Goal: Task Accomplishment & Management: Manage account settings

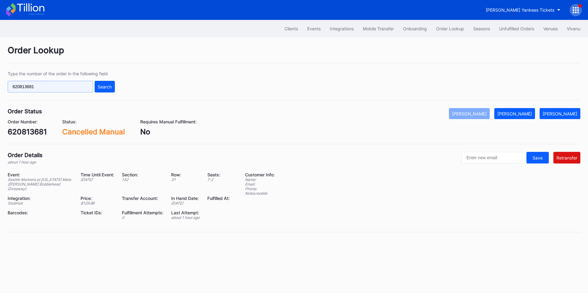
click at [57, 86] on input "620813681" at bounding box center [50, 87] width 85 height 12
paste input "33770"
type input "620833770"
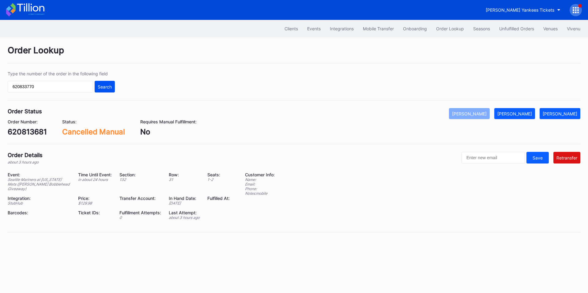
click at [102, 86] on div "Search" at bounding box center [105, 86] width 14 height 5
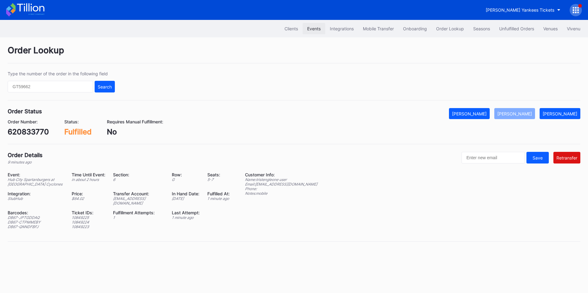
click at [314, 30] on div "Events" at bounding box center [313, 28] width 13 height 5
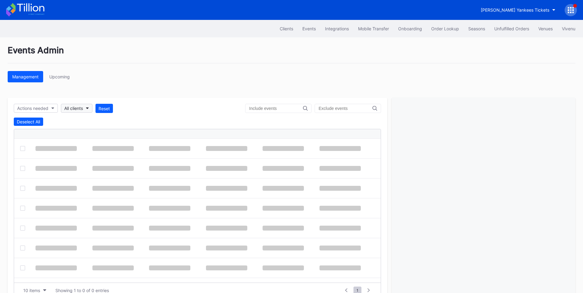
click at [80, 110] on div "All clients" at bounding box center [73, 108] width 19 height 5
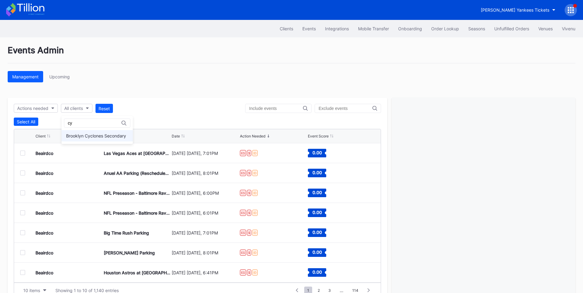
type input "cy"
click at [93, 139] on div "Brooklyn Cyclones Secondary" at bounding box center [97, 135] width 71 height 11
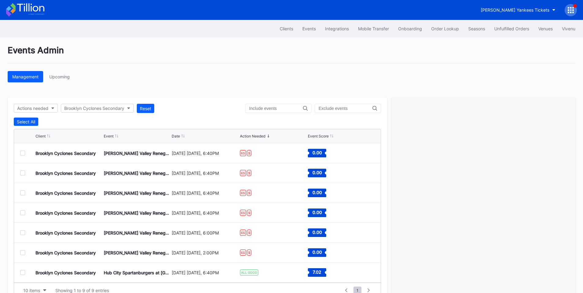
click at [180, 133] on div "Client Event Date Action Needed Event Score" at bounding box center [197, 136] width 367 height 14
click at [178, 135] on div "Date" at bounding box center [176, 136] width 8 height 5
click at [507, 6] on button "[PERSON_NAME] Yankees Tickets" at bounding box center [518, 9] width 84 height 11
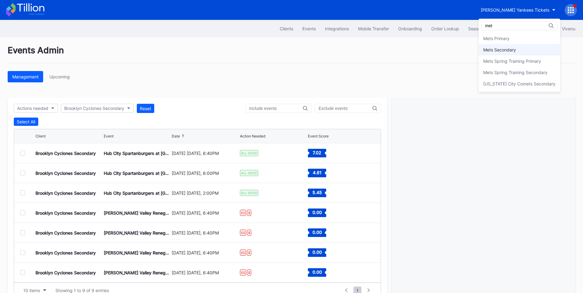
type input "met"
click at [506, 49] on div "Mets Secondary" at bounding box center [499, 49] width 33 height 5
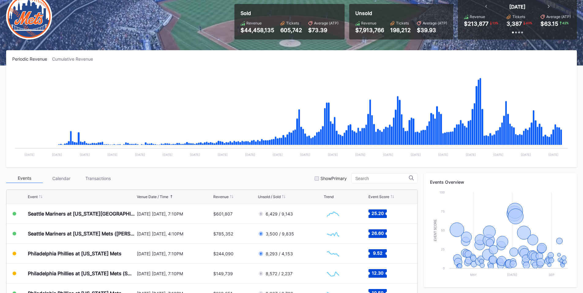
scroll to position [71, 0]
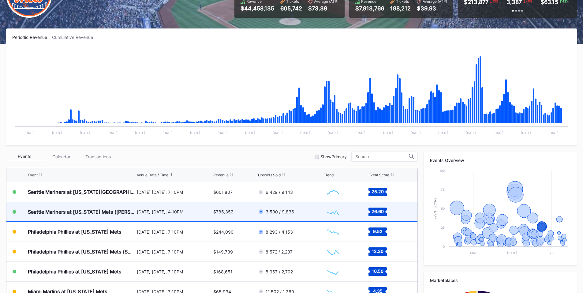
click at [179, 215] on div "August 16 Saturday, 4:10PM" at bounding box center [174, 211] width 75 height 19
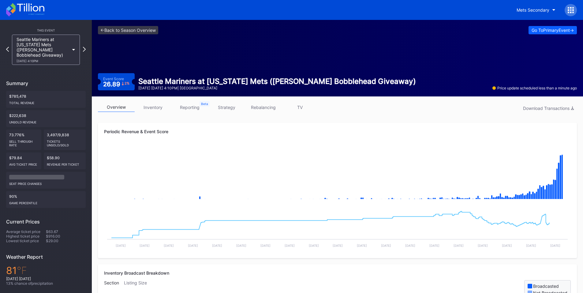
click at [155, 109] on link "inventory" at bounding box center [153, 107] width 37 height 9
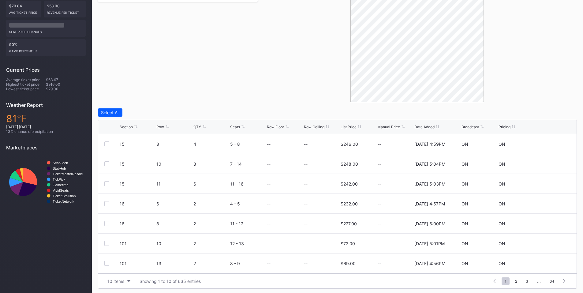
scroll to position [154, 0]
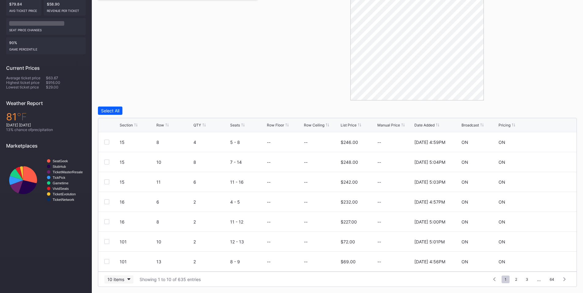
click at [118, 282] on div "10 items" at bounding box center [115, 279] width 17 height 5
click at [121, 265] on div "200 items" at bounding box center [119, 263] width 20 height 5
click at [166, 123] on icon at bounding box center [167, 124] width 3 height 3
click at [106, 200] on div at bounding box center [106, 201] width 5 height 5
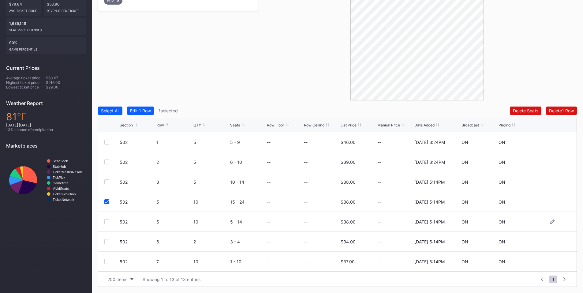
click at [106, 222] on div at bounding box center [106, 221] width 5 height 5
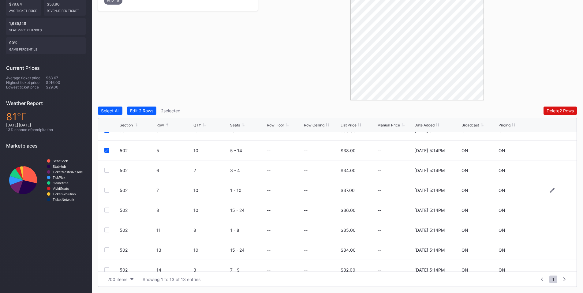
click at [107, 192] on div at bounding box center [106, 190] width 5 height 5
click at [107, 211] on div at bounding box center [106, 209] width 5 height 5
click at [108, 229] on div at bounding box center [106, 229] width 5 height 5
click at [106, 249] on div at bounding box center [106, 249] width 5 height 5
click at [548, 113] on div "Delete 6 Rows" at bounding box center [560, 110] width 28 height 5
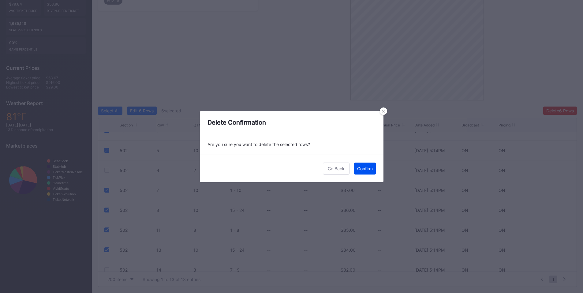
click at [367, 170] on div "Confirm" at bounding box center [365, 168] width 16 height 5
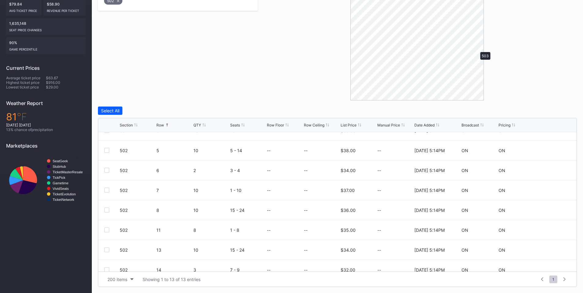
scroll to position [0, 0]
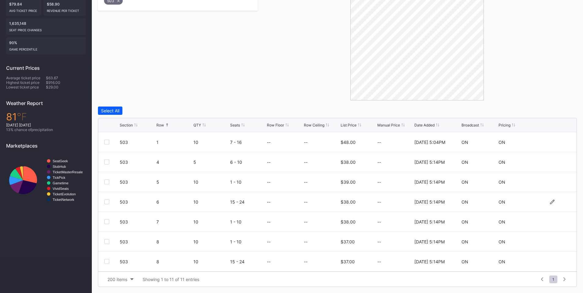
click at [105, 202] on div at bounding box center [106, 201] width 5 height 5
click at [108, 224] on div at bounding box center [106, 221] width 5 height 5
click at [107, 241] on div at bounding box center [106, 241] width 5 height 5
click at [108, 260] on div at bounding box center [106, 261] width 5 height 5
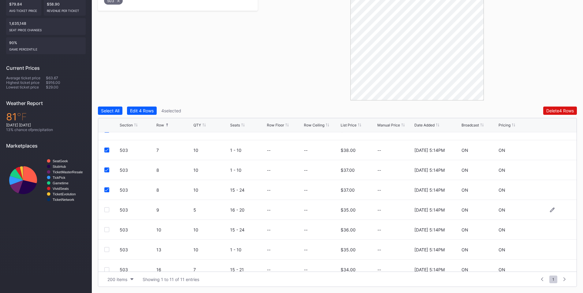
scroll to position [80, 0]
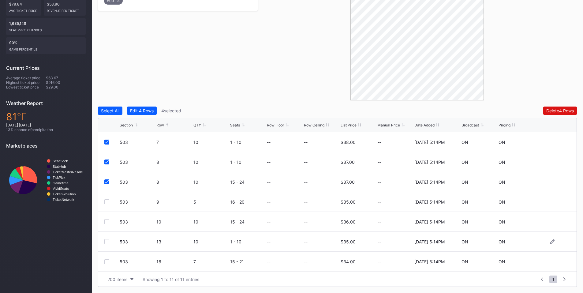
click at [108, 241] on div at bounding box center [106, 241] width 5 height 5
click at [108, 260] on div at bounding box center [106, 261] width 5 height 5
click at [555, 110] on div "Delete 6 Rows" at bounding box center [560, 110] width 28 height 5
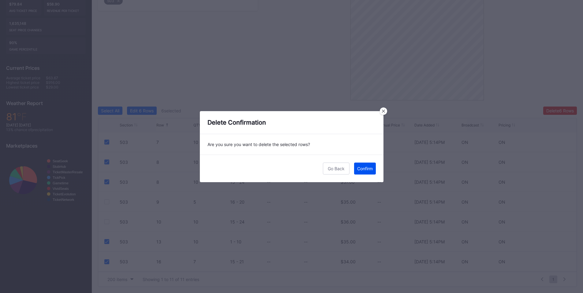
click at [361, 170] on div "Confirm" at bounding box center [365, 168] width 16 height 5
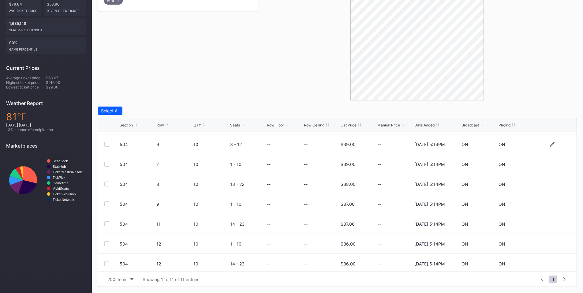
scroll to position [71, 0]
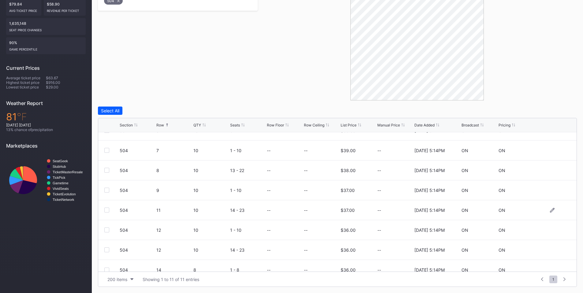
click at [109, 210] on div at bounding box center [106, 209] width 5 height 5
click at [107, 230] on div at bounding box center [106, 229] width 5 height 5
click at [107, 250] on div at bounding box center [106, 249] width 5 height 5
click at [551, 109] on div "Delete 3 Rows" at bounding box center [560, 110] width 28 height 5
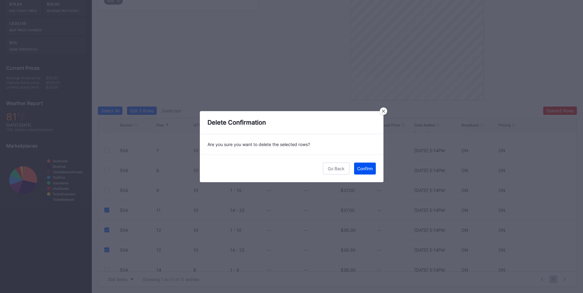
click at [361, 169] on div "Confirm" at bounding box center [365, 168] width 16 height 5
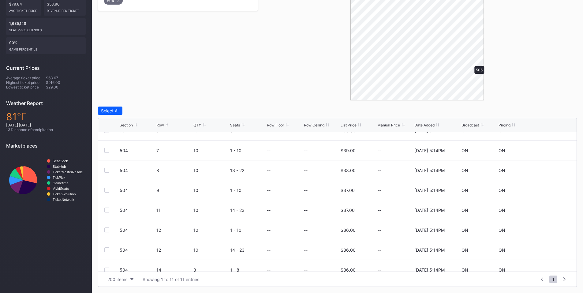
scroll to position [0, 0]
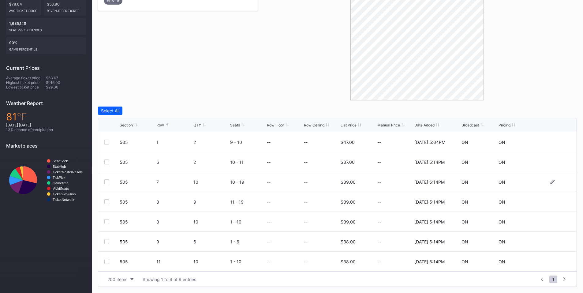
click at [107, 182] on div at bounding box center [106, 181] width 5 height 5
click at [107, 203] on div at bounding box center [106, 201] width 5 height 5
click at [107, 222] on div at bounding box center [106, 221] width 5 height 5
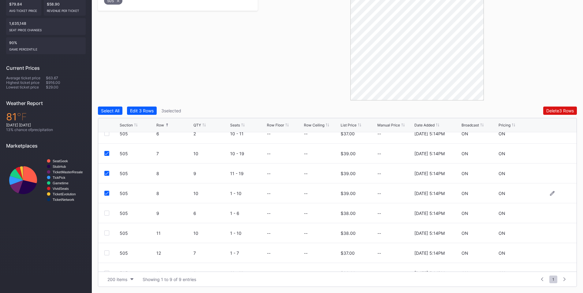
scroll to position [40, 0]
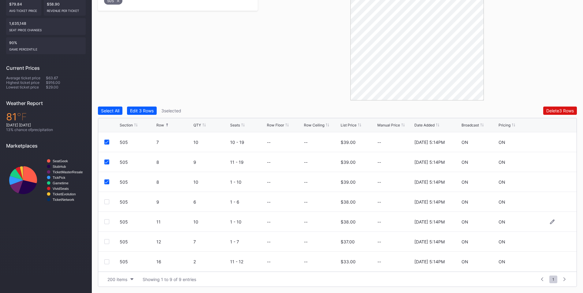
click at [108, 222] on div at bounding box center [106, 221] width 5 height 5
click at [108, 245] on div "505 12 7 1 - 7 -- -- $37.00 -- 2/18/2025 5:14PM ON ON" at bounding box center [337, 242] width 478 height 20
click at [107, 242] on div at bounding box center [106, 241] width 5 height 5
click at [558, 111] on div "Delete 5 Rows" at bounding box center [560, 110] width 28 height 5
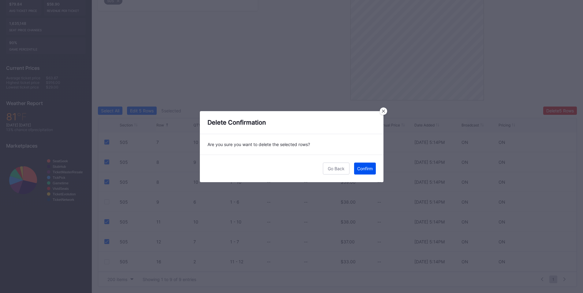
click at [362, 169] on div "Confirm" at bounding box center [365, 168] width 16 height 5
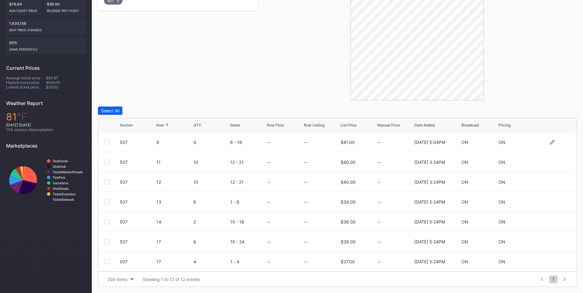
scroll to position [71, 0]
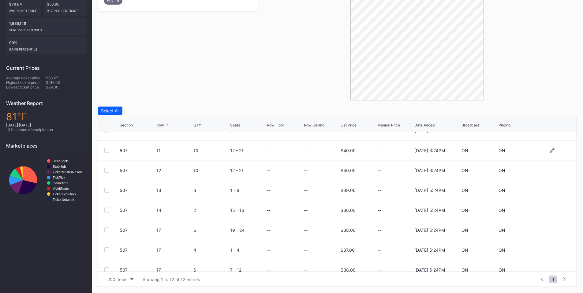
click at [107, 151] on div at bounding box center [106, 150] width 5 height 5
click at [107, 171] on div at bounding box center [106, 170] width 5 height 5
click at [108, 210] on div at bounding box center [106, 209] width 5 height 5
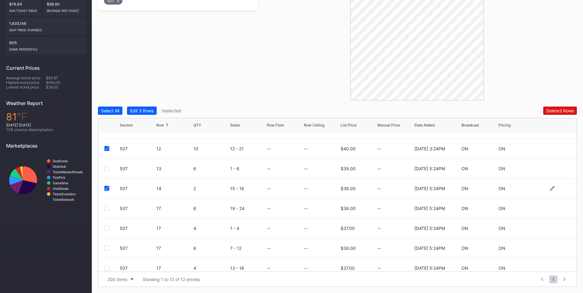
scroll to position [99, 0]
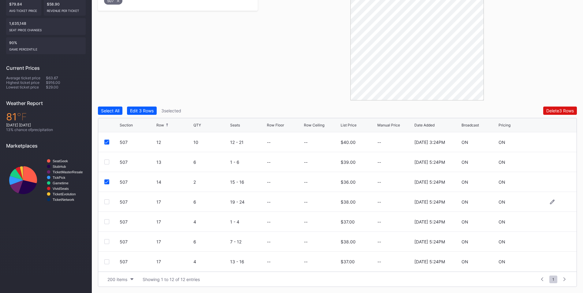
click at [107, 204] on div at bounding box center [106, 201] width 5 height 5
click at [107, 221] on div at bounding box center [106, 221] width 5 height 5
click at [107, 241] on div at bounding box center [106, 241] width 5 height 5
click at [106, 260] on div at bounding box center [106, 261] width 5 height 5
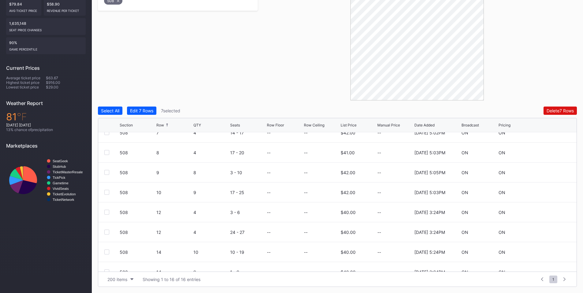
scroll to position [143, 0]
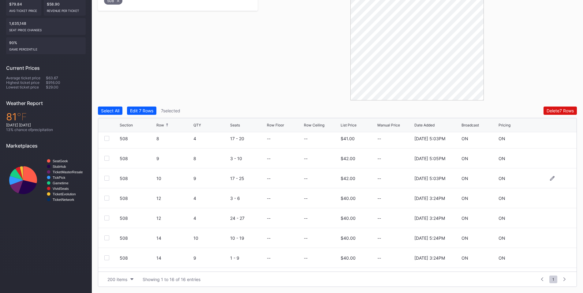
click at [105, 180] on div at bounding box center [106, 178] width 5 height 5
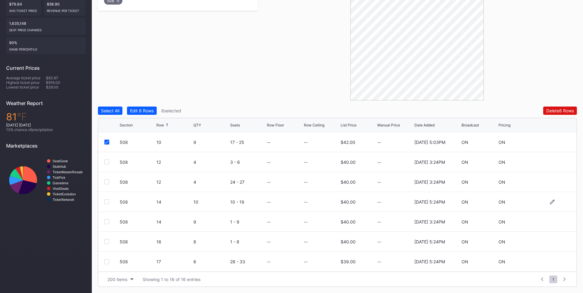
click at [105, 201] on div at bounding box center [106, 201] width 5 height 5
click at [554, 109] on div "Delete 9 Rows" at bounding box center [560, 110] width 28 height 5
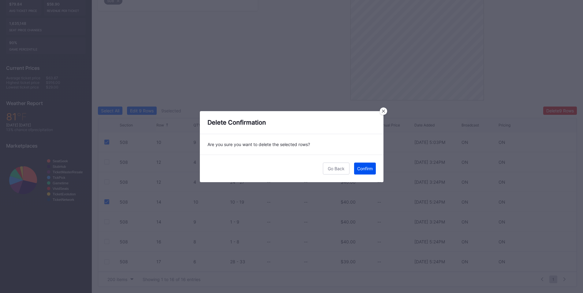
click at [364, 170] on div "Confirm" at bounding box center [365, 168] width 16 height 5
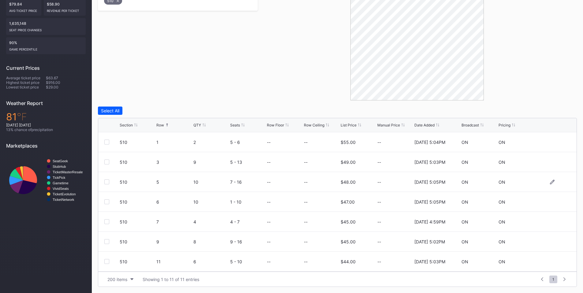
scroll to position [71, 0]
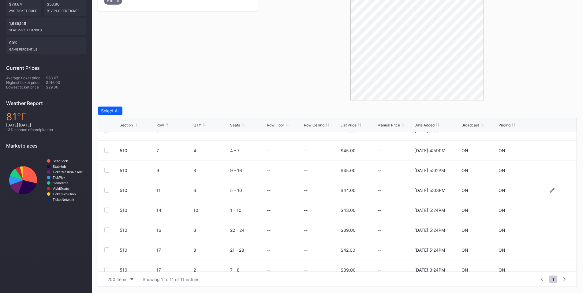
click at [107, 189] on div at bounding box center [106, 190] width 5 height 5
click at [107, 209] on div at bounding box center [106, 209] width 5 height 5
click at [109, 229] on div at bounding box center [106, 229] width 5 height 5
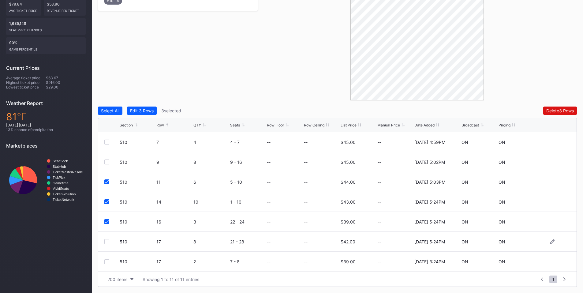
click at [109, 243] on div at bounding box center [111, 241] width 15 height 5
click at [108, 241] on div at bounding box center [106, 241] width 5 height 5
click at [553, 108] on button "Delete 4 Rows" at bounding box center [560, 111] width 34 height 8
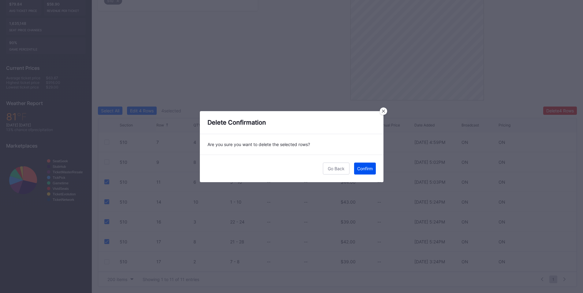
click at [363, 169] on div "Confirm" at bounding box center [365, 168] width 16 height 5
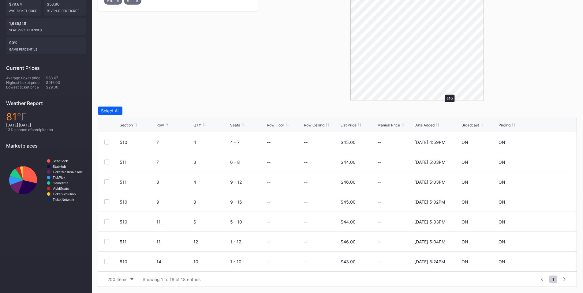
scroll to position [0, 0]
click at [106, 183] on div at bounding box center [106, 181] width 5 height 5
click at [107, 201] on div at bounding box center [106, 201] width 5 height 5
click at [107, 218] on div "511 16 10 1 - 10 -- -- $44.00 -- 2/14/2025 5:24PM ON ON" at bounding box center [337, 222] width 478 height 20
click at [109, 220] on div at bounding box center [106, 221] width 5 height 5
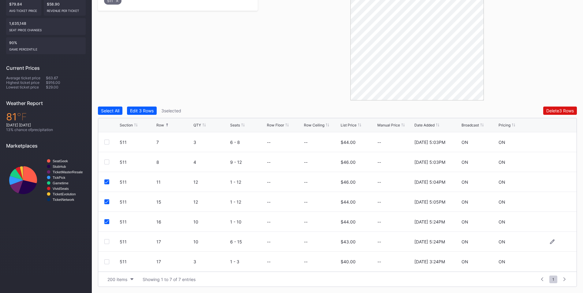
click at [107, 242] on div at bounding box center [106, 241] width 5 height 5
click at [554, 110] on div "Delete 4 Rows" at bounding box center [560, 110] width 28 height 5
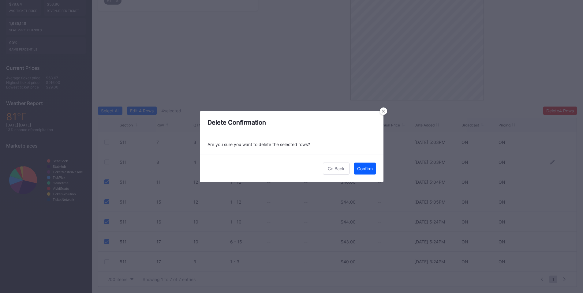
click at [364, 168] on div "Confirm" at bounding box center [365, 168] width 16 height 5
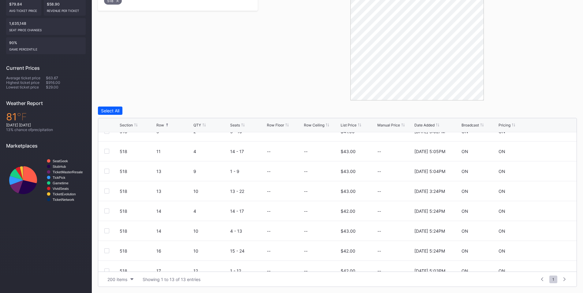
scroll to position [119, 0]
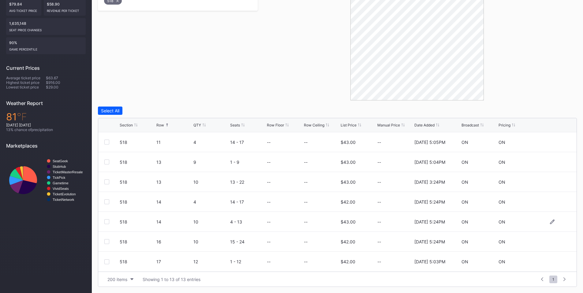
click at [106, 221] on div at bounding box center [106, 221] width 5 height 5
click at [104, 241] on div at bounding box center [106, 241] width 5 height 5
click at [107, 260] on div at bounding box center [106, 261] width 5 height 5
click at [559, 112] on div "Delete 3 Rows" at bounding box center [560, 110] width 28 height 5
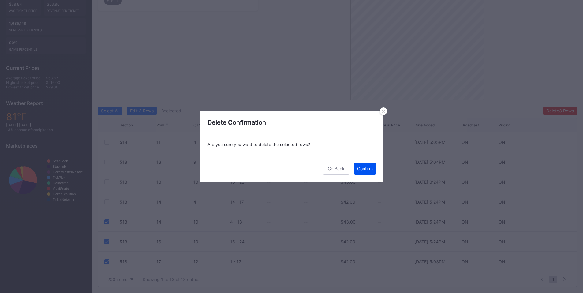
click at [369, 168] on div "Confirm" at bounding box center [365, 168] width 16 height 5
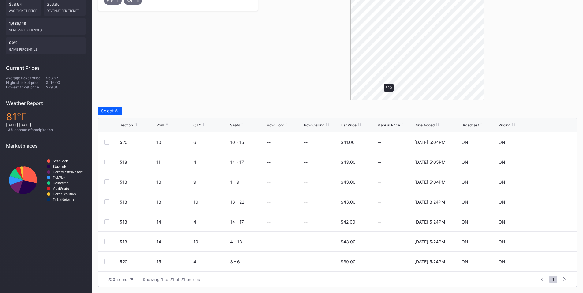
scroll to position [0, 0]
click at [107, 200] on div at bounding box center [106, 201] width 5 height 5
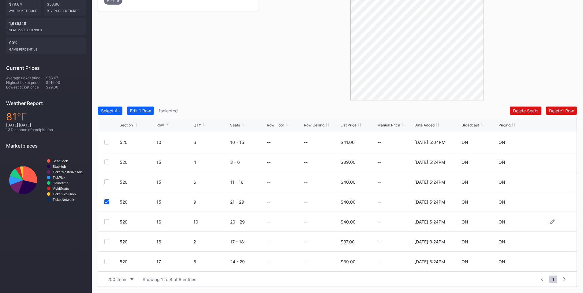
click at [107, 220] on div at bounding box center [106, 221] width 5 height 5
click at [547, 112] on div "Delete 2 Rows" at bounding box center [560, 110] width 27 height 5
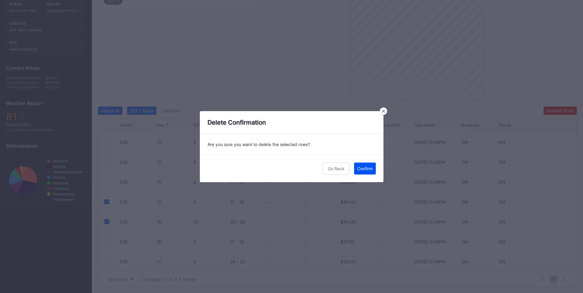
click at [361, 170] on div "Confirm" at bounding box center [365, 168] width 16 height 5
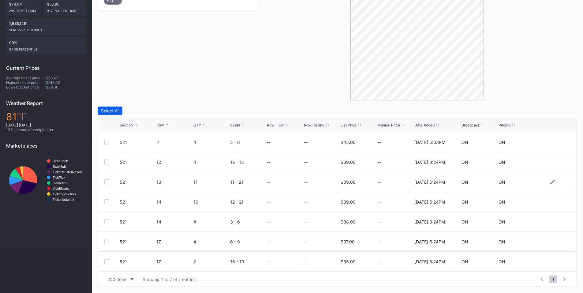
click at [107, 181] on div at bounding box center [106, 181] width 5 height 5
click at [107, 202] on div at bounding box center [106, 201] width 5 height 5
click at [548, 110] on div "Delete 2 Rows" at bounding box center [560, 110] width 27 height 5
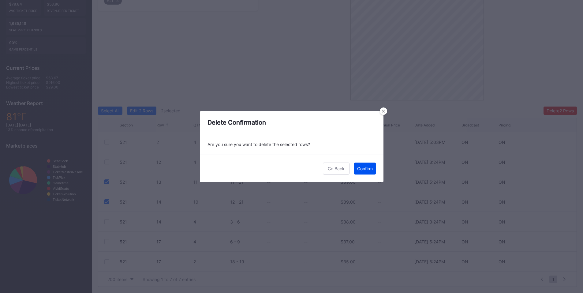
click at [364, 169] on div "Confirm" at bounding box center [365, 168] width 16 height 5
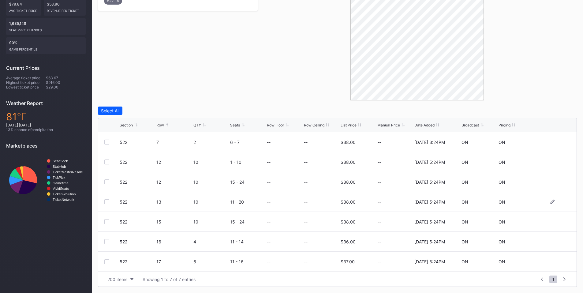
click at [108, 199] on div at bounding box center [106, 201] width 5 height 5
click at [106, 220] on div at bounding box center [106, 221] width 5 height 5
click at [550, 111] on div "Delete 2 Rows" at bounding box center [560, 110] width 27 height 5
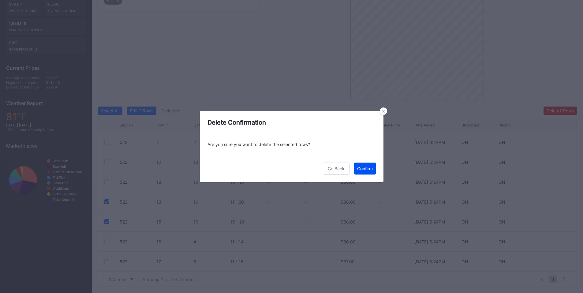
click at [361, 170] on div "Confirm" at bounding box center [365, 168] width 16 height 5
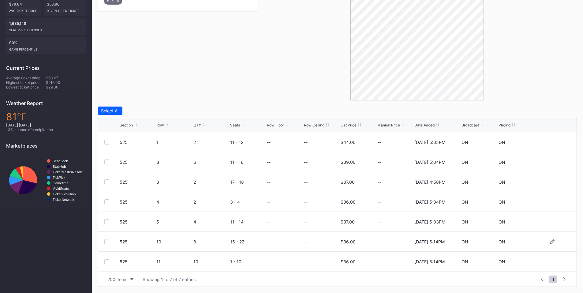
click at [107, 240] on div at bounding box center [106, 241] width 5 height 5
click at [108, 260] on div at bounding box center [106, 261] width 5 height 5
click at [553, 111] on div "Delete 2 Rows" at bounding box center [560, 110] width 27 height 5
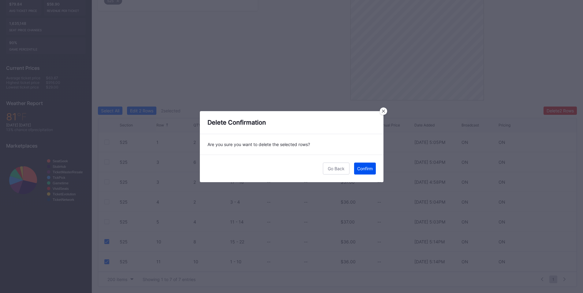
click at [369, 167] on div "Confirm" at bounding box center [365, 168] width 16 height 5
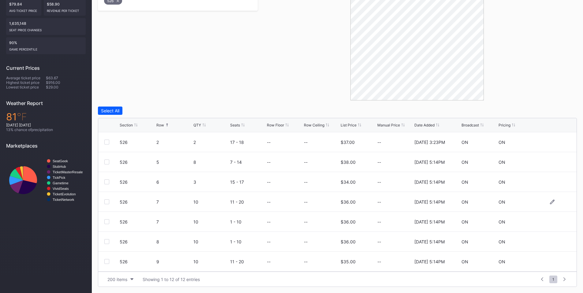
click at [110, 202] on div at bounding box center [111, 201] width 15 height 5
click at [109, 203] on div at bounding box center [111, 201] width 15 height 5
click at [107, 202] on div at bounding box center [106, 201] width 5 height 5
click at [109, 220] on div at bounding box center [106, 221] width 5 height 5
click at [110, 242] on div at bounding box center [111, 241] width 15 height 5
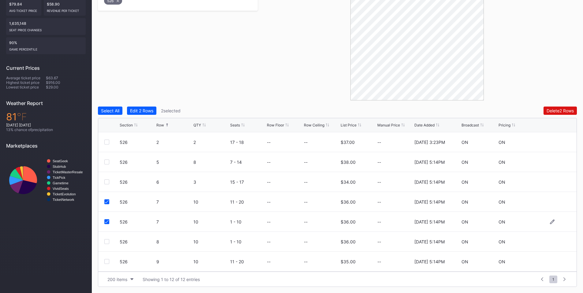
scroll to position [71, 0]
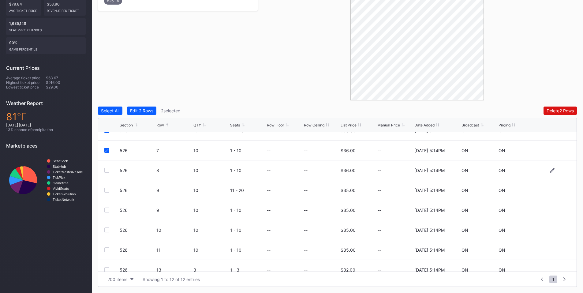
click at [107, 168] on div at bounding box center [106, 170] width 5 height 5
click at [109, 191] on div at bounding box center [106, 190] width 5 height 5
drag, startPoint x: 546, startPoint y: 116, endPoint x: 558, endPoint y: 111, distance: 12.3
click at [549, 115] on div "Select All Edit 4 Rows 4 selected Delete 4 Rows Section Row QTY Seats Row Floor…" at bounding box center [337, 197] width 479 height 180
click at [558, 111] on div "Delete 4 Rows" at bounding box center [560, 110] width 28 height 5
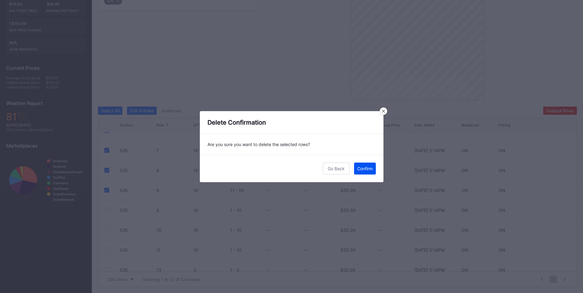
click at [359, 169] on div "Confirm" at bounding box center [365, 168] width 16 height 5
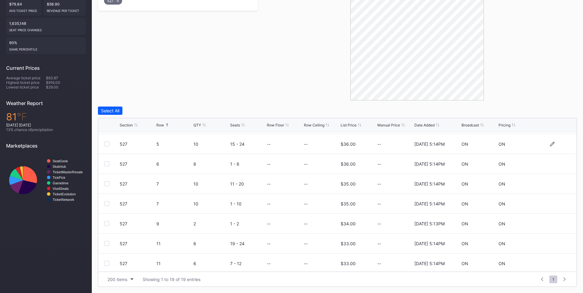
scroll to position [72, 0]
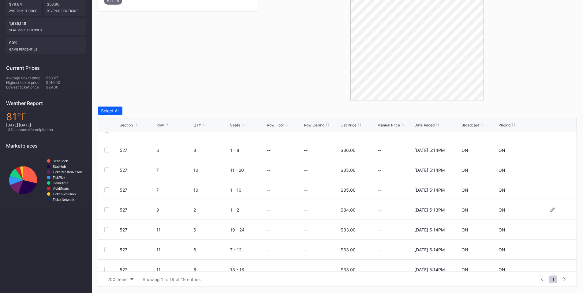
click at [104, 210] on div at bounding box center [106, 209] width 5 height 5
click at [556, 109] on div "Delete 1 Row" at bounding box center [561, 110] width 25 height 5
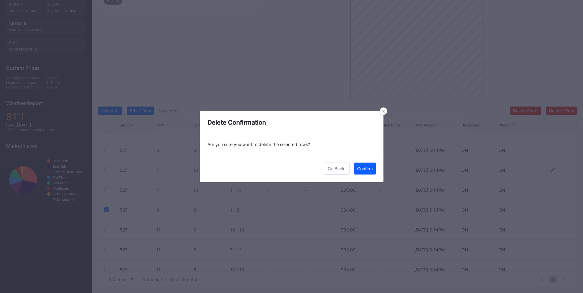
click at [364, 169] on div "Confirm" at bounding box center [365, 168] width 16 height 5
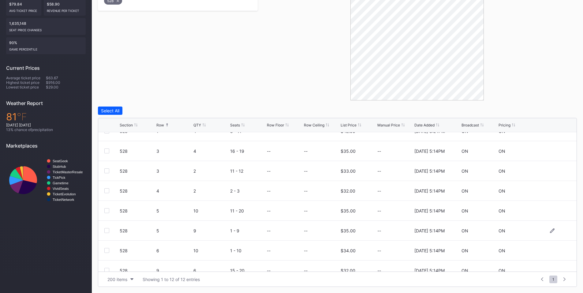
scroll to position [71, 0]
click at [107, 230] on div at bounding box center [106, 229] width 5 height 5
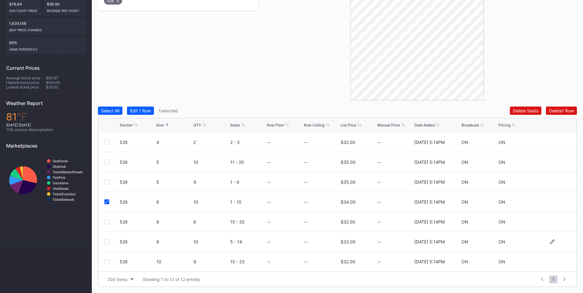
click at [106, 240] on div at bounding box center [106, 241] width 5 height 5
click at [560, 108] on button "Delete 2 Rows" at bounding box center [560, 111] width 33 height 8
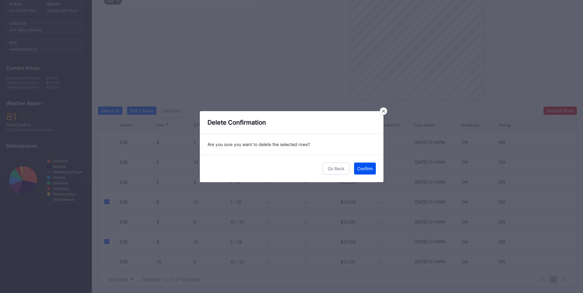
click at [360, 167] on div "Confirm" at bounding box center [365, 168] width 16 height 5
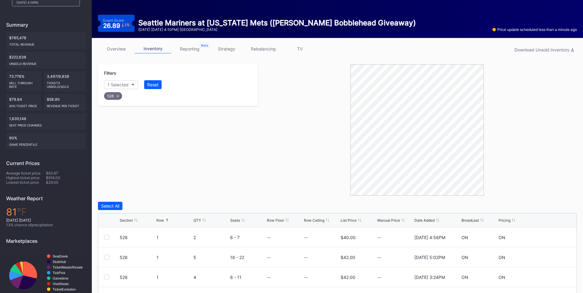
scroll to position [0, 0]
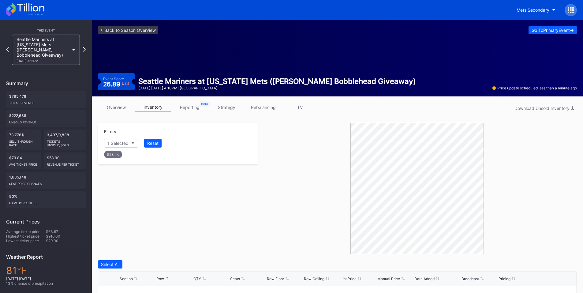
click at [576, 6] on div "Mets Secondary" at bounding box center [544, 10] width 65 height 12
click at [575, 9] on div at bounding box center [571, 10] width 12 height 12
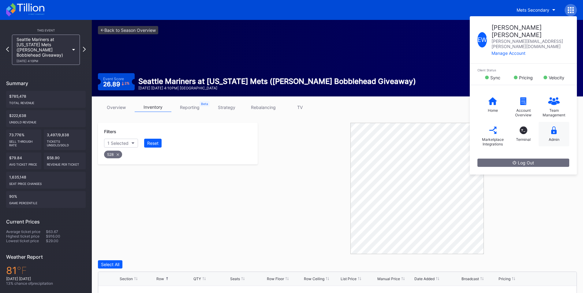
click at [554, 137] on div "Admin" at bounding box center [554, 139] width 11 height 5
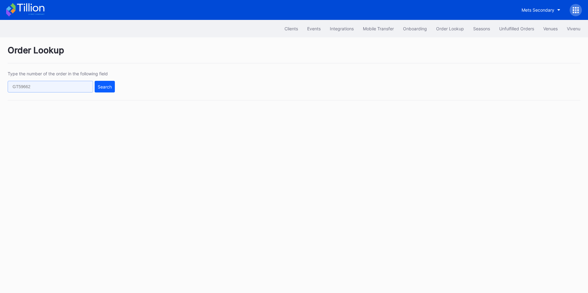
click at [68, 90] on input "text" at bounding box center [50, 87] width 85 height 12
paste input "620830570"
click at [107, 91] on button "Search" at bounding box center [105, 87] width 20 height 12
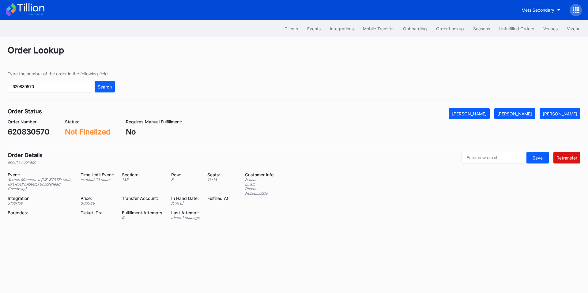
click at [483, 108] on div "Order Lookup Type the number of the order in the following field 620830570 Sear…" at bounding box center [294, 142] width 588 height 210
click at [486, 114] on div "[PERSON_NAME]" at bounding box center [469, 113] width 35 height 5
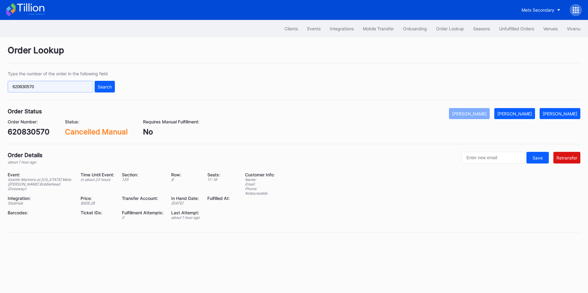
click at [74, 88] on input "620830570" at bounding box center [50, 87] width 85 height 12
paste input "6743"
click at [103, 88] on div "Search" at bounding box center [105, 86] width 14 height 5
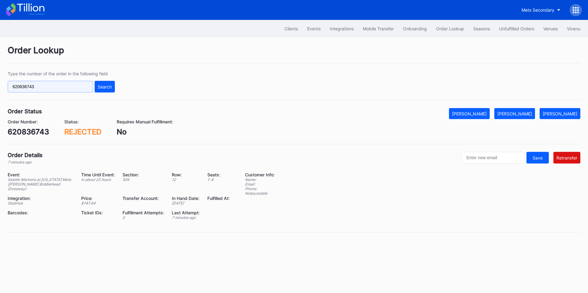
click at [51, 87] on input "620836743" at bounding box center [50, 87] width 85 height 12
paste input "16644240"
click at [104, 84] on div "Search" at bounding box center [105, 86] width 14 height 5
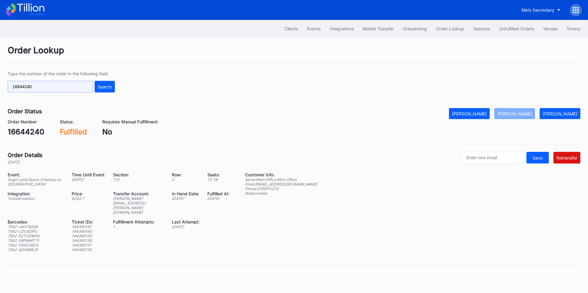
click at [50, 89] on input "16644240" at bounding box center [50, 87] width 85 height 12
paste input "620838987"
click at [103, 85] on div "Search" at bounding box center [105, 86] width 14 height 5
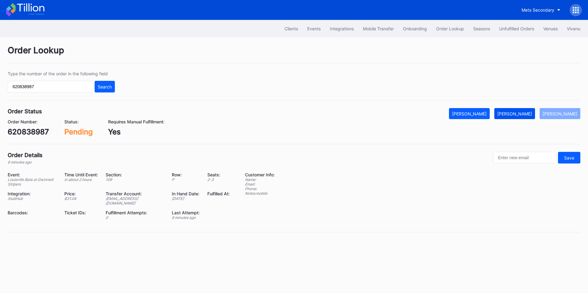
click at [522, 113] on div "[PERSON_NAME]" at bounding box center [514, 113] width 35 height 5
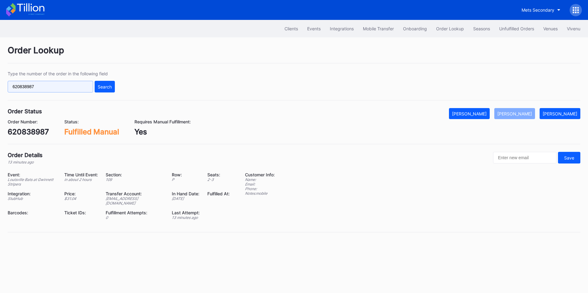
click at [79, 90] on input "620838987" at bounding box center [50, 87] width 85 height 12
paste input "50513382"
type input "50513382"
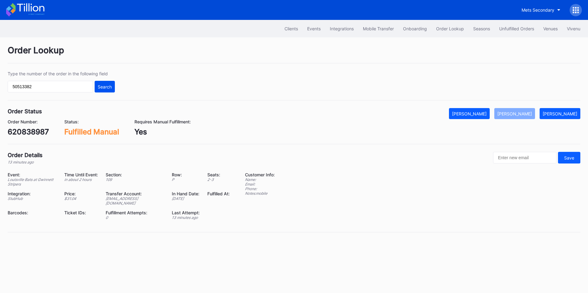
click at [109, 85] on div "Search" at bounding box center [105, 86] width 14 height 5
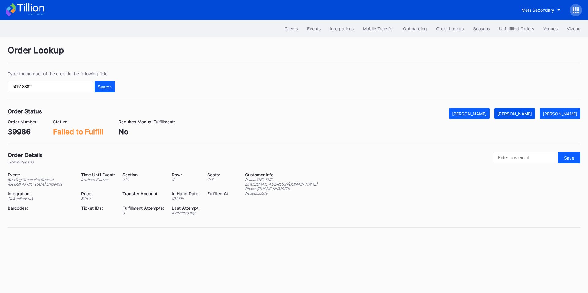
click at [521, 112] on div "[PERSON_NAME]" at bounding box center [514, 113] width 35 height 5
click at [504, 28] on div "Unfulfilled Orders" at bounding box center [516, 28] width 35 height 5
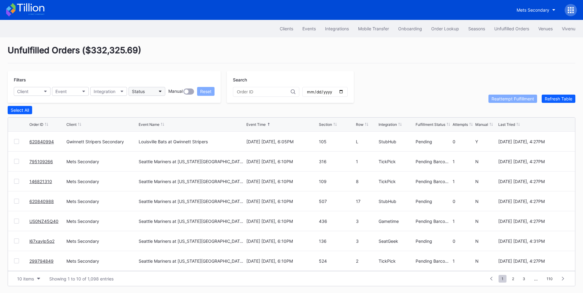
click at [150, 91] on button "Status" at bounding box center [147, 91] width 37 height 9
click at [149, 120] on div "Failed to Fulfill" at bounding box center [147, 118] width 28 height 5
click at [157, 92] on button "Status" at bounding box center [147, 91] width 37 height 9
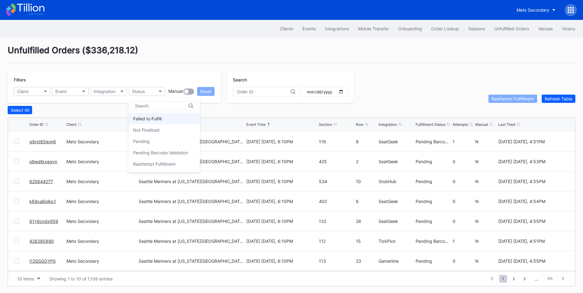
click at [156, 115] on div "Failed to Fulfill" at bounding box center [164, 118] width 71 height 11
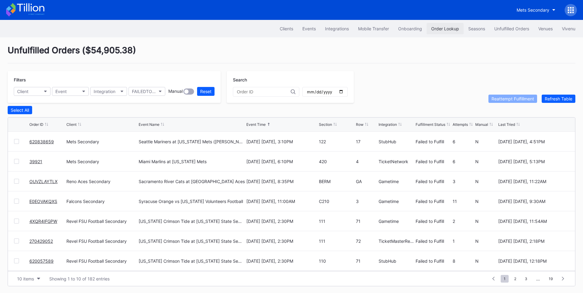
click at [445, 32] on button "Order Lookup" at bounding box center [445, 28] width 37 height 11
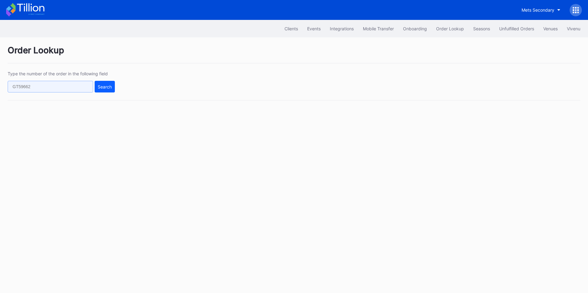
drag, startPoint x: 54, startPoint y: 85, endPoint x: 68, endPoint y: 87, distance: 14.8
click at [54, 85] on input "text" at bounding box center [50, 87] width 85 height 12
paste input "8"
click at [108, 89] on div "Search" at bounding box center [105, 86] width 14 height 5
click at [53, 85] on input "8" at bounding box center [50, 87] width 85 height 12
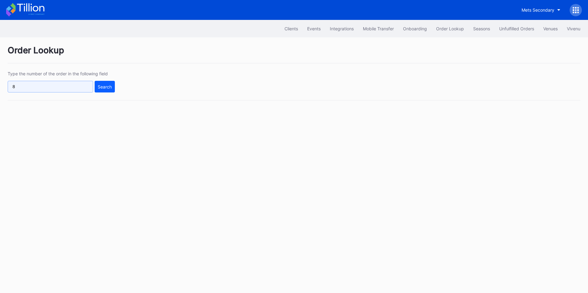
click at [53, 85] on input "8" at bounding box center [50, 87] width 85 height 12
paste input "620838487"
click at [95, 88] on button "Search" at bounding box center [105, 87] width 20 height 12
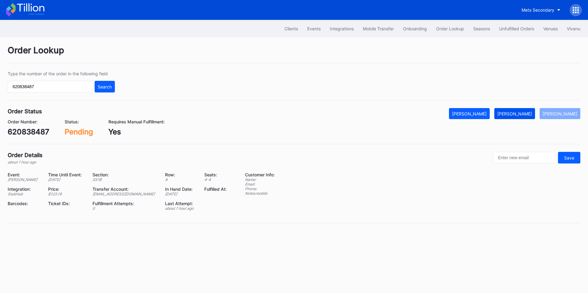
click at [521, 111] on div "[PERSON_NAME]" at bounding box center [514, 113] width 35 height 5
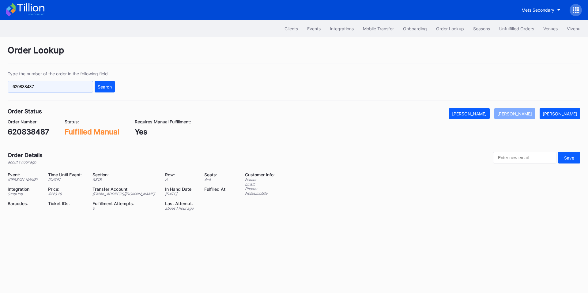
click at [69, 84] on input "620838487" at bounding box center [50, 87] width 85 height 12
paste input "6189"
type input "620836189"
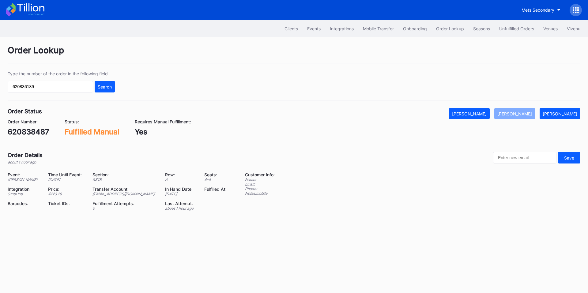
drag, startPoint x: 99, startPoint y: 84, endPoint x: 201, endPoint y: 54, distance: 106.2
click at [100, 84] on div "Search" at bounding box center [105, 86] width 14 height 5
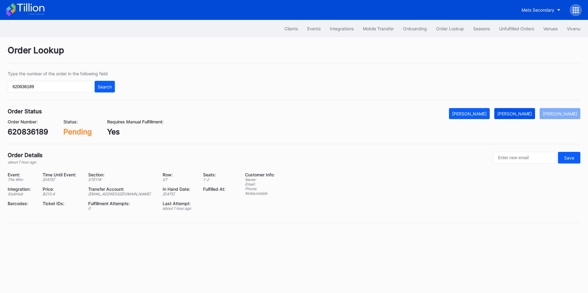
click at [526, 113] on div "[PERSON_NAME]" at bounding box center [514, 113] width 35 height 5
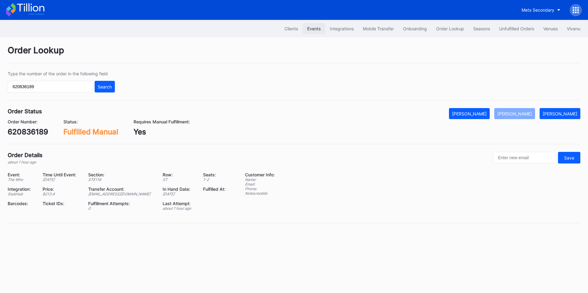
click at [308, 30] on div "Events" at bounding box center [313, 28] width 13 height 5
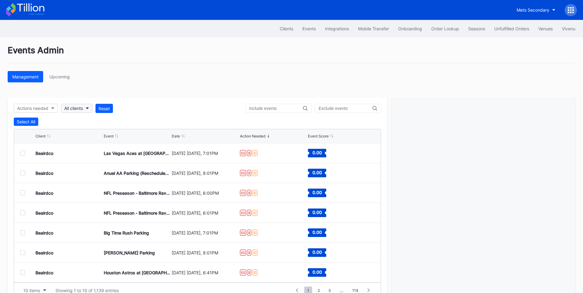
click at [79, 109] on div "All clients" at bounding box center [73, 108] width 19 height 5
type input "rough"
click at [84, 134] on div "Frisco RoughRiders Primary" at bounding box center [93, 135] width 55 height 5
